Goal: Information Seeking & Learning: Learn about a topic

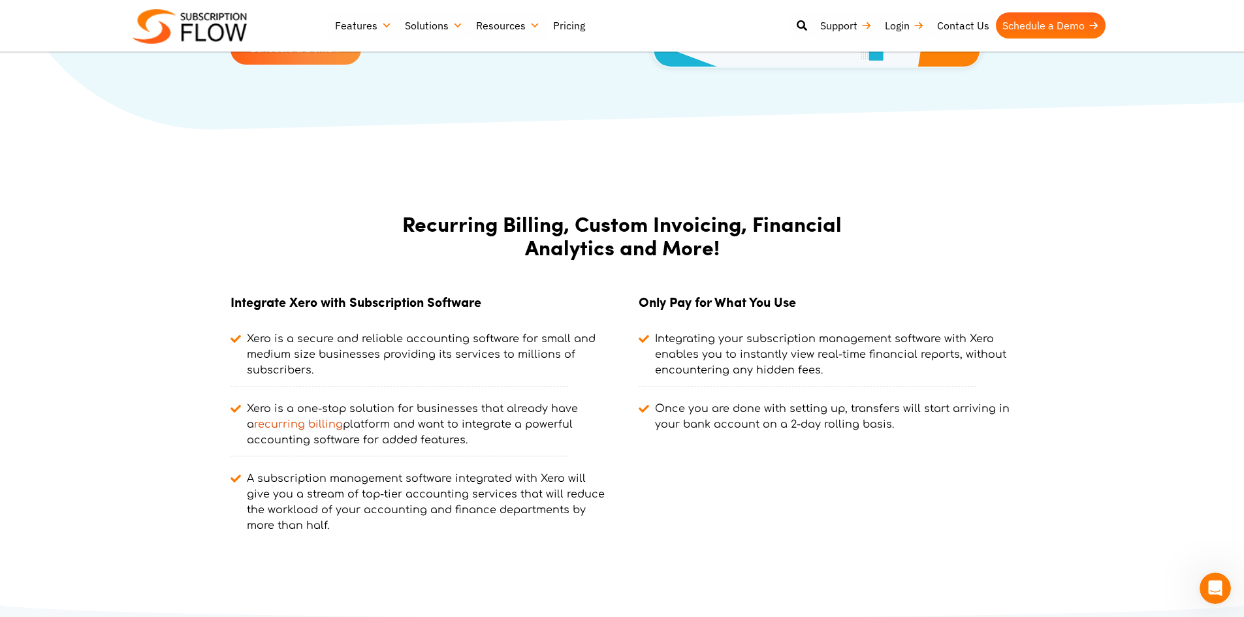
click at [575, 27] on link "Pricing" at bounding box center [569, 25] width 45 height 26
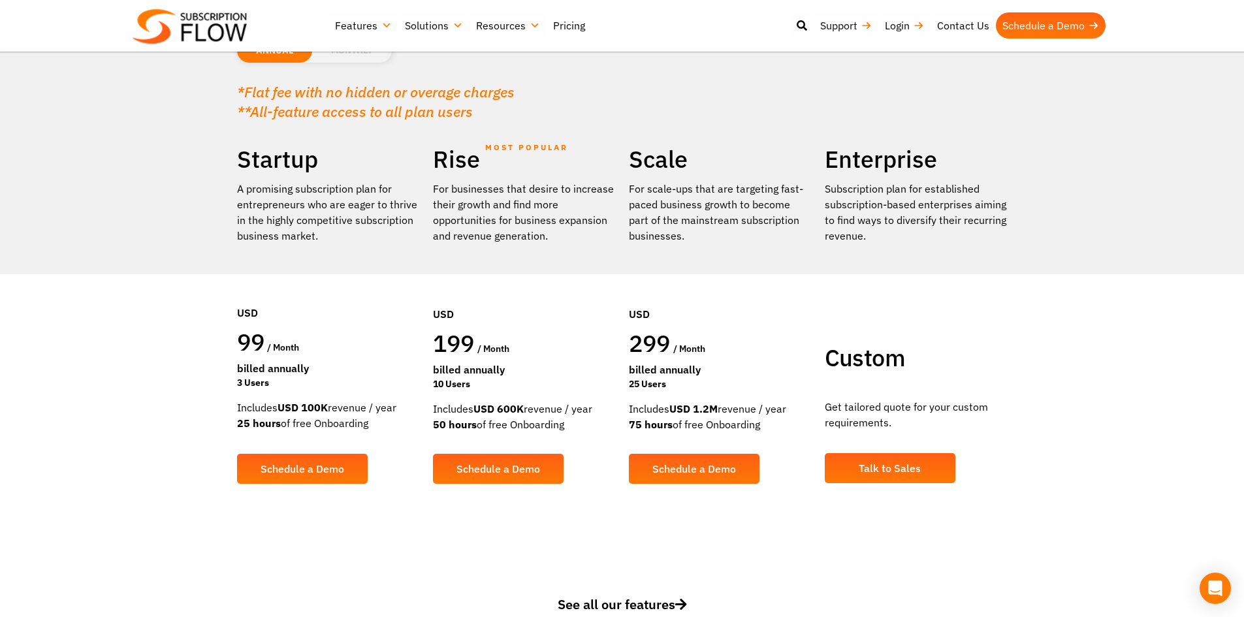
scroll to position [196, 0]
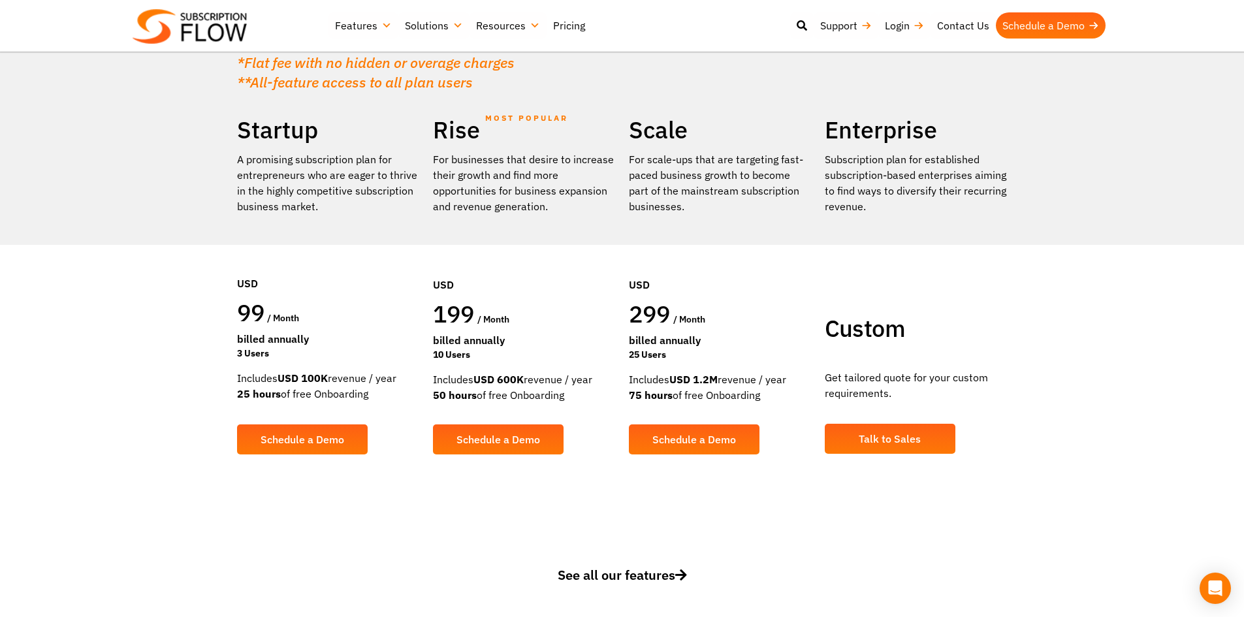
click at [578, 568] on span "See all our features" at bounding box center [622, 575] width 129 height 18
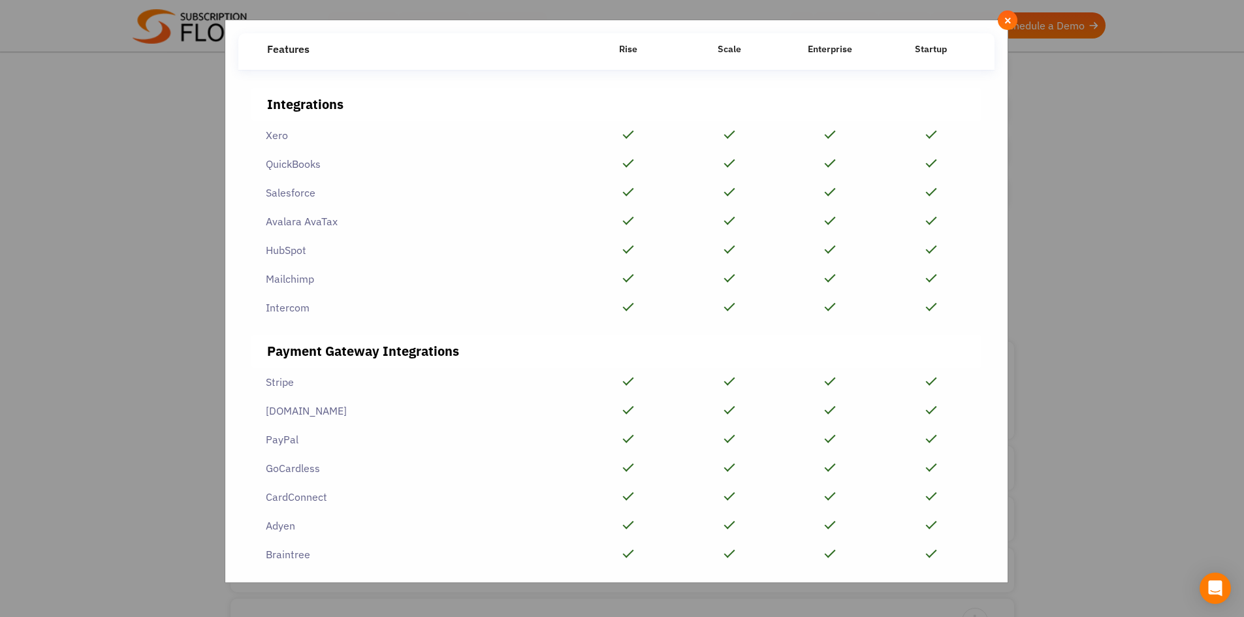
scroll to position [2951, 0]
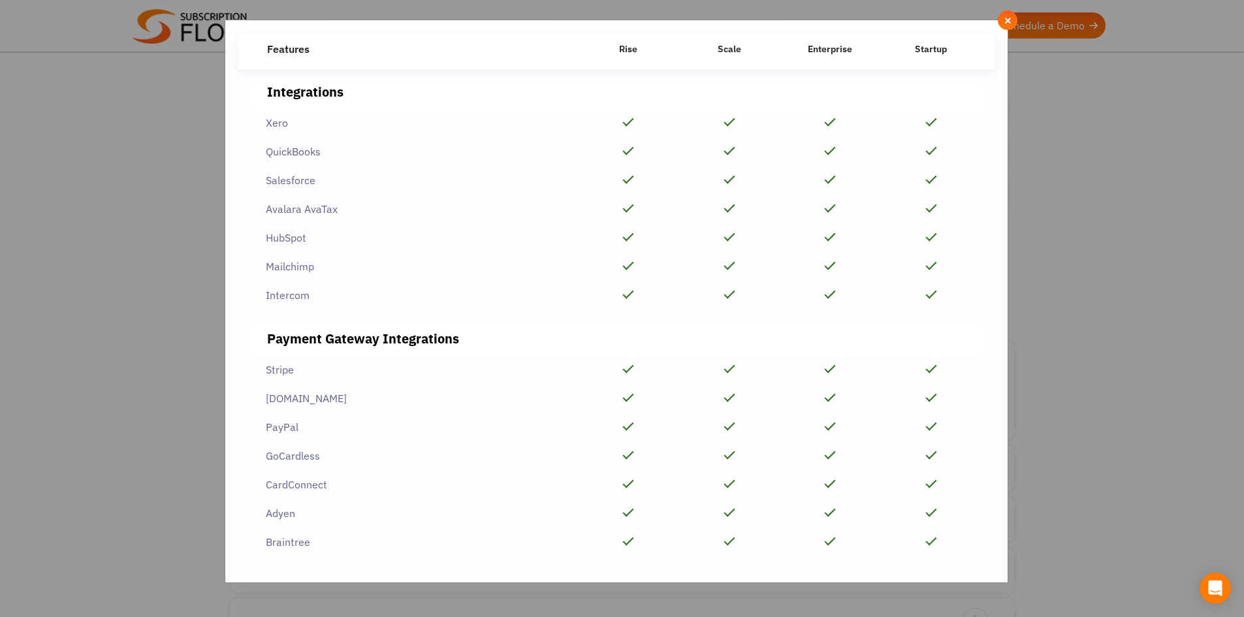
click at [1147, 419] on div "**********" at bounding box center [622, 308] width 1244 height 617
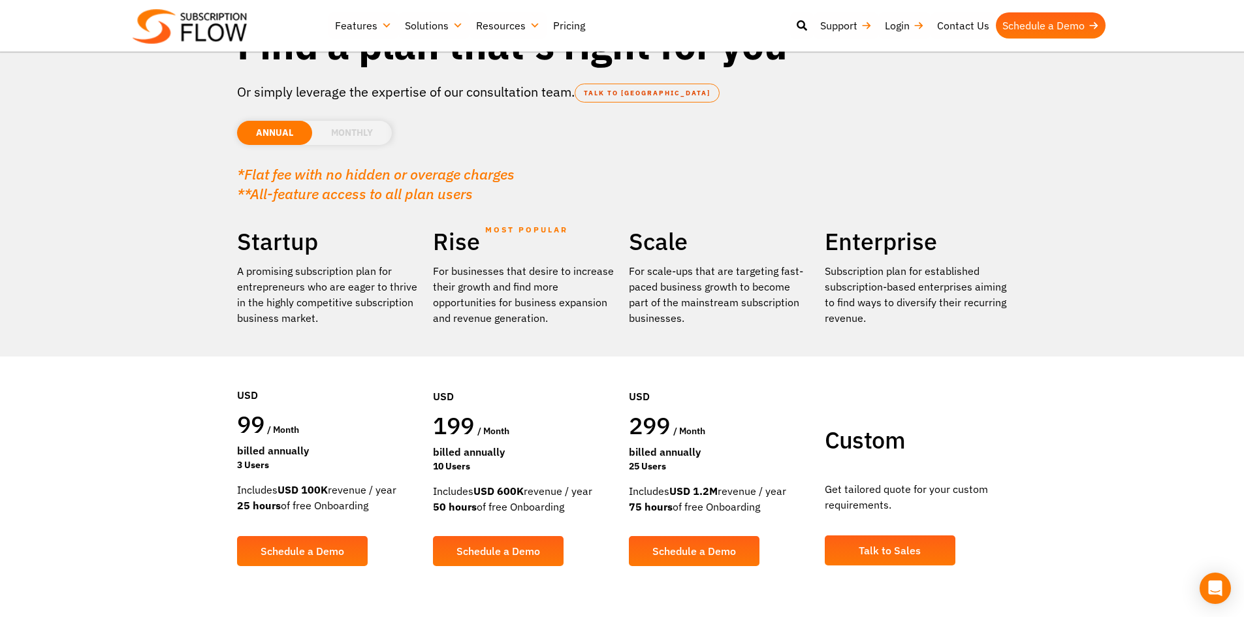
scroll to position [0, 0]
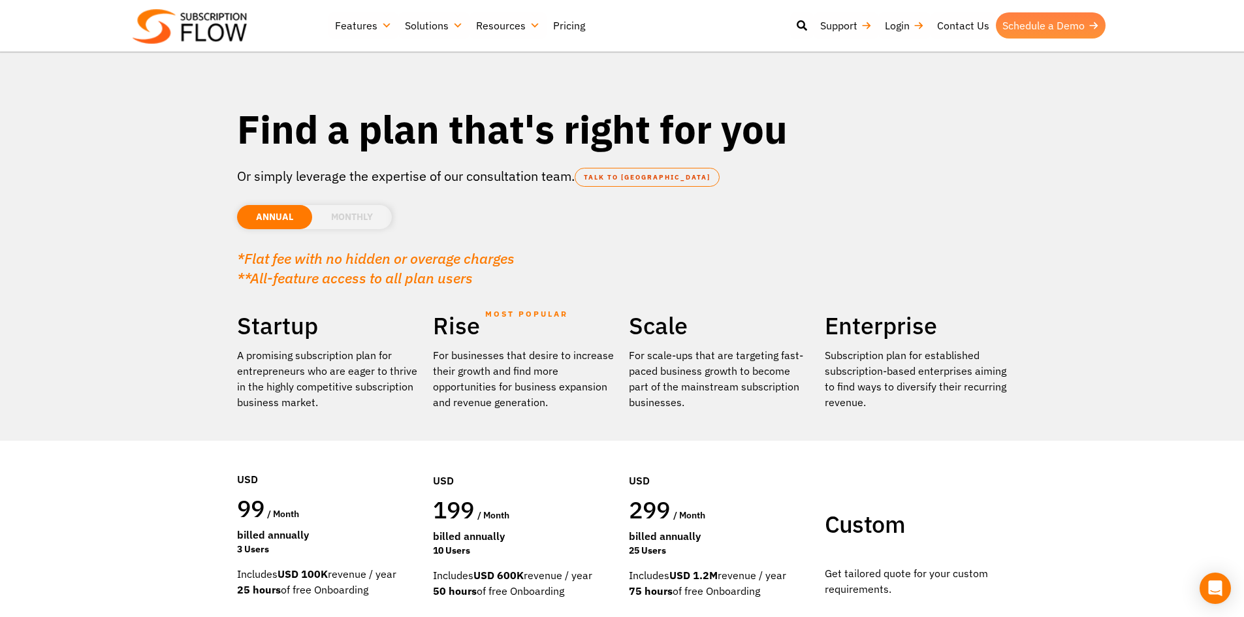
click at [1072, 37] on link "Schedule a Demo" at bounding box center [1051, 25] width 110 height 26
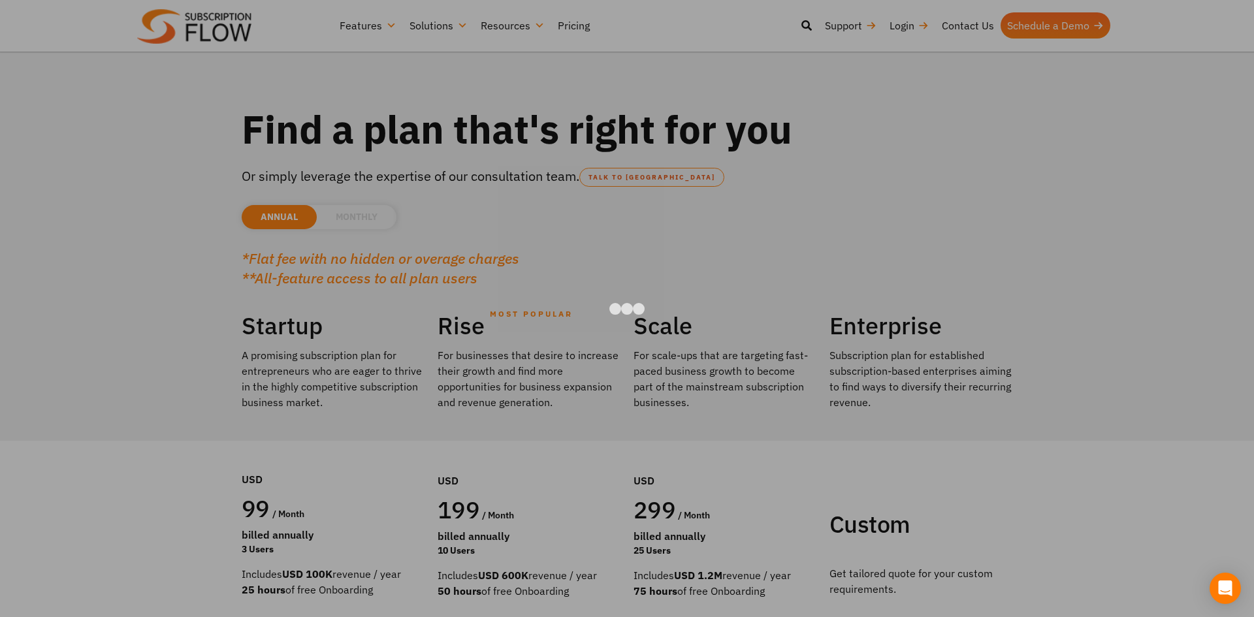
click at [157, 367] on div at bounding box center [627, 308] width 1254 height 617
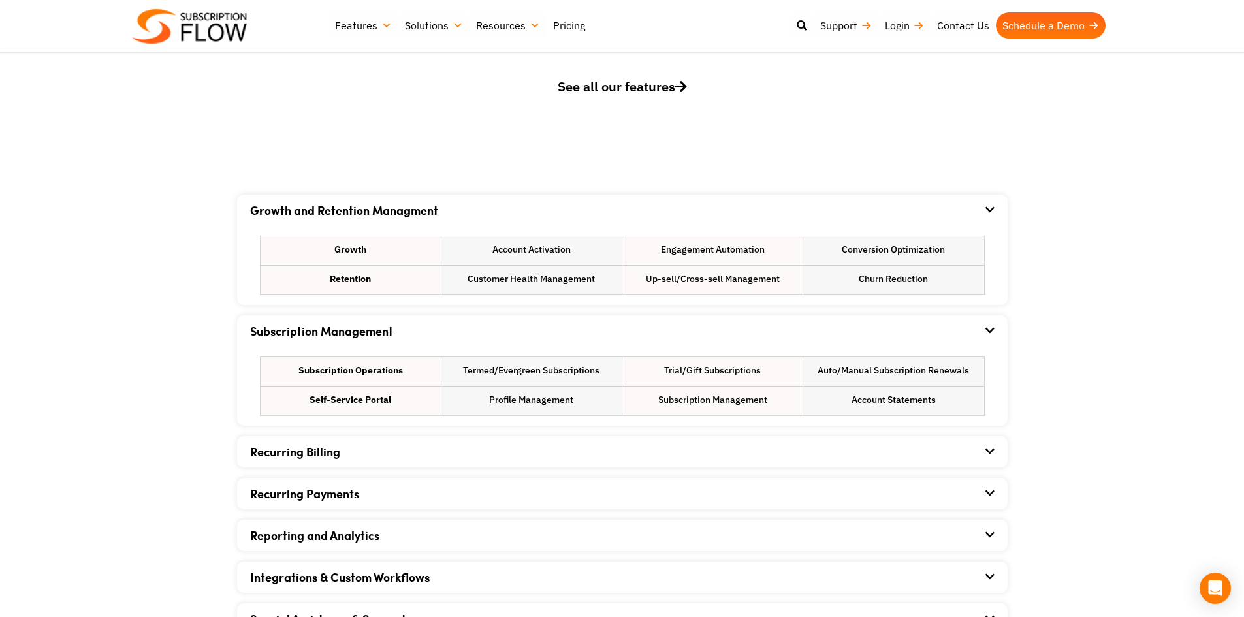
scroll to position [784, 0]
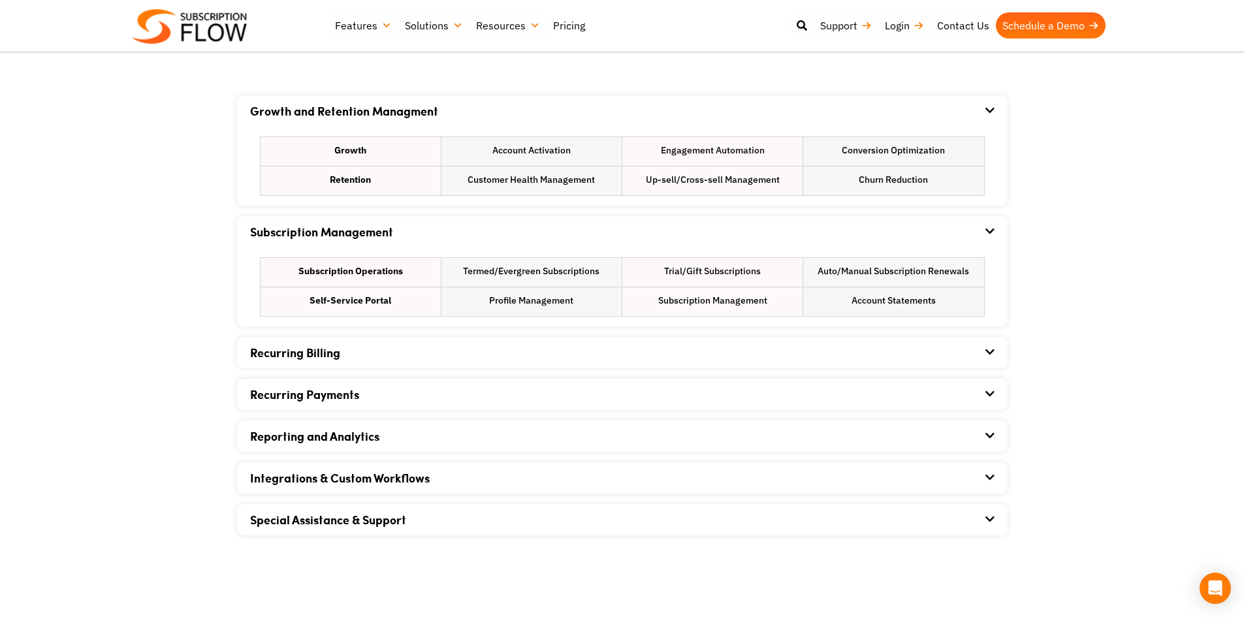
click at [474, 362] on div "Recurring Billing" at bounding box center [622, 352] width 744 height 31
